Goal: Information Seeking & Learning: Learn about a topic

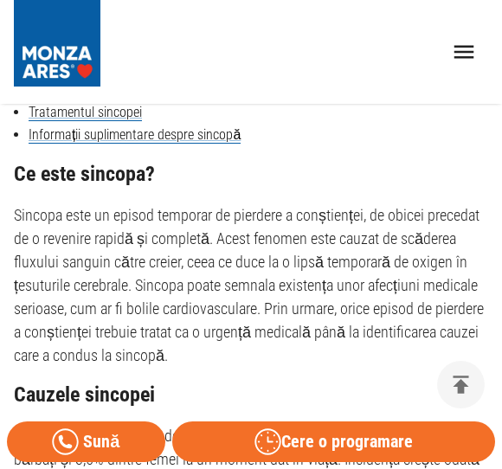
scroll to position [940, 0]
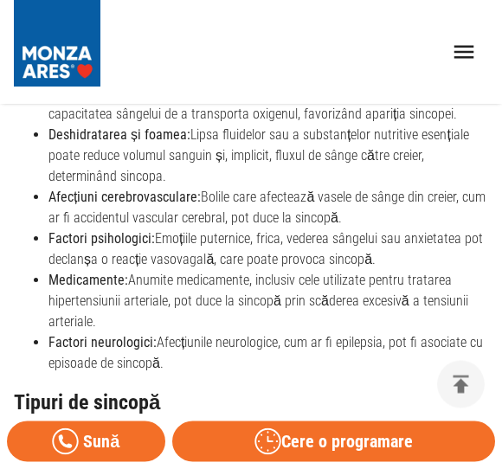
scroll to position [1622, 0]
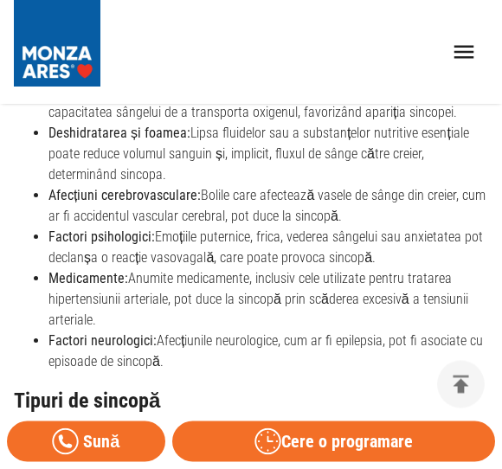
click at [468, 41] on icon "open drawer" at bounding box center [464, 52] width 27 height 27
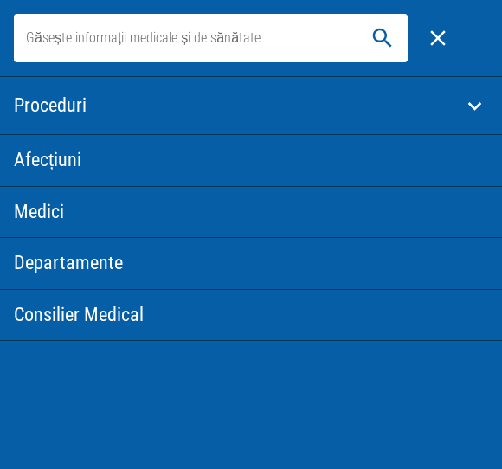
click at [468, 41] on div at bounding box center [448, 35] width 80 height 55
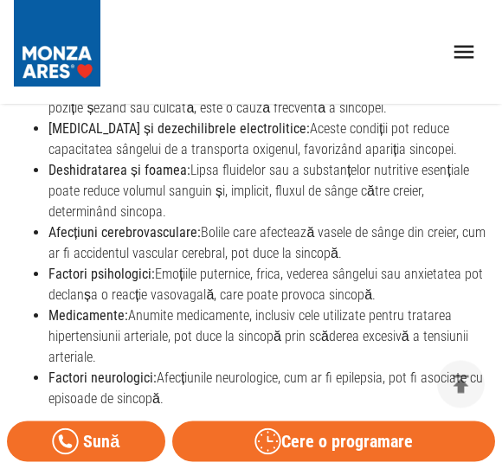
scroll to position [1586, 0]
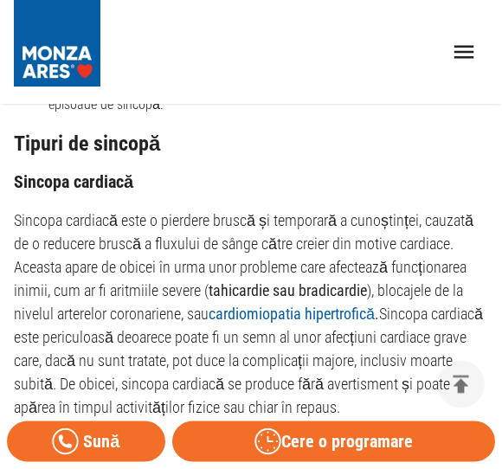
scroll to position [1880, 0]
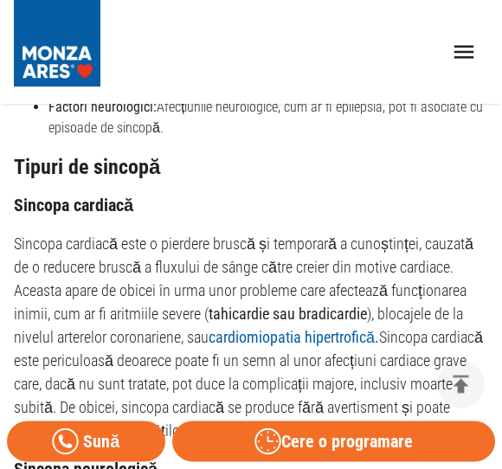
scroll to position [1858, 0]
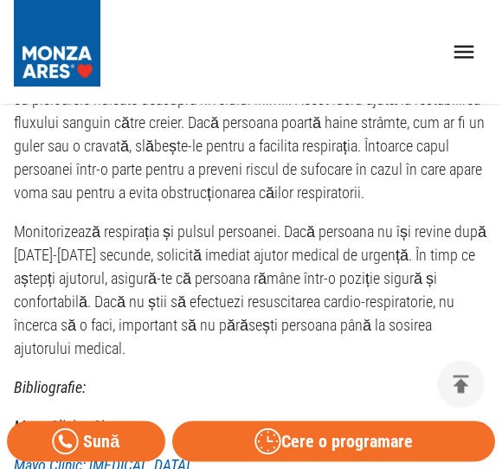
scroll to position [5081, 0]
